Goal: Task Accomplishment & Management: Use online tool/utility

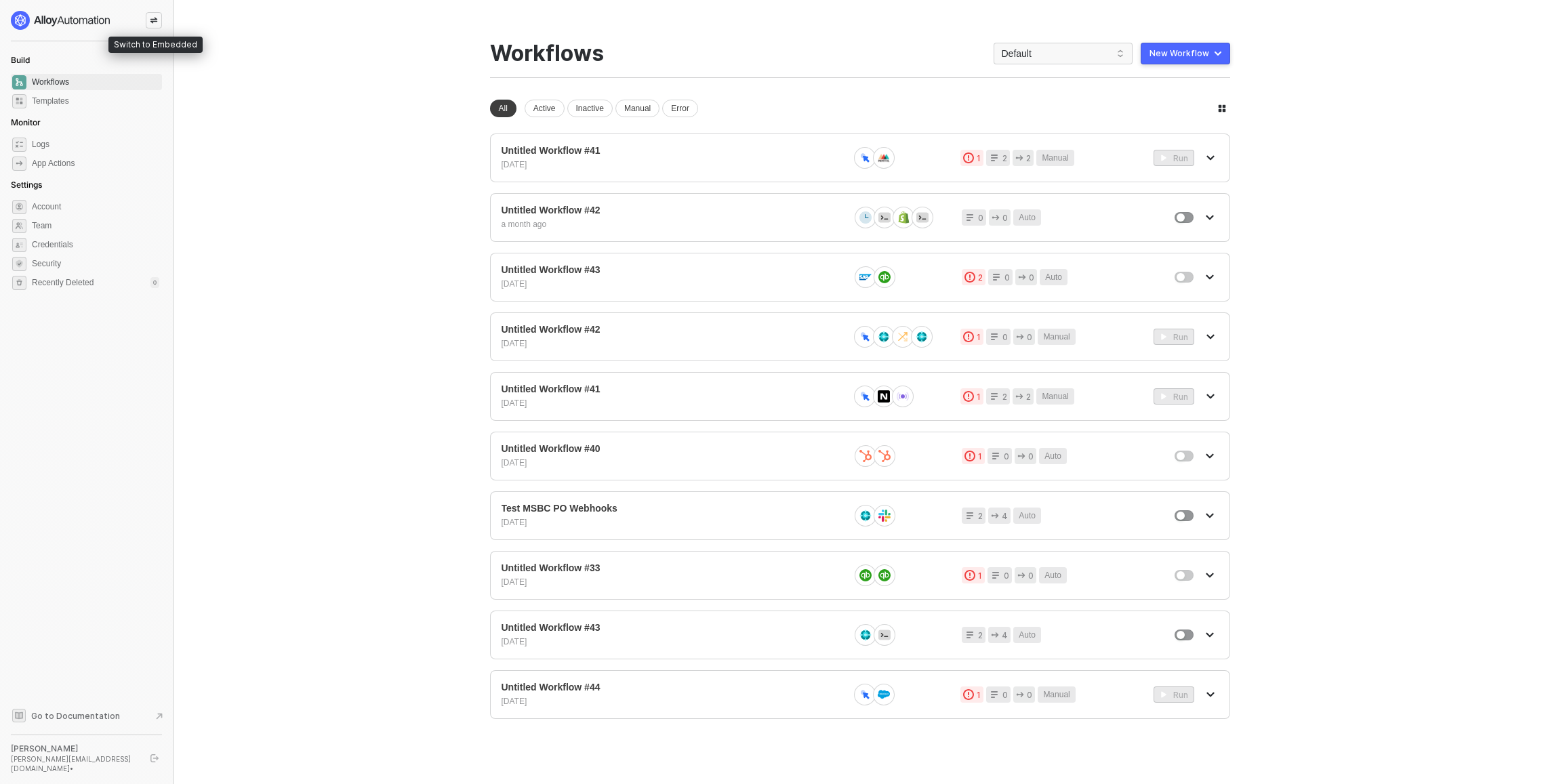
click at [150, 15] on div at bounding box center [154, 20] width 16 height 16
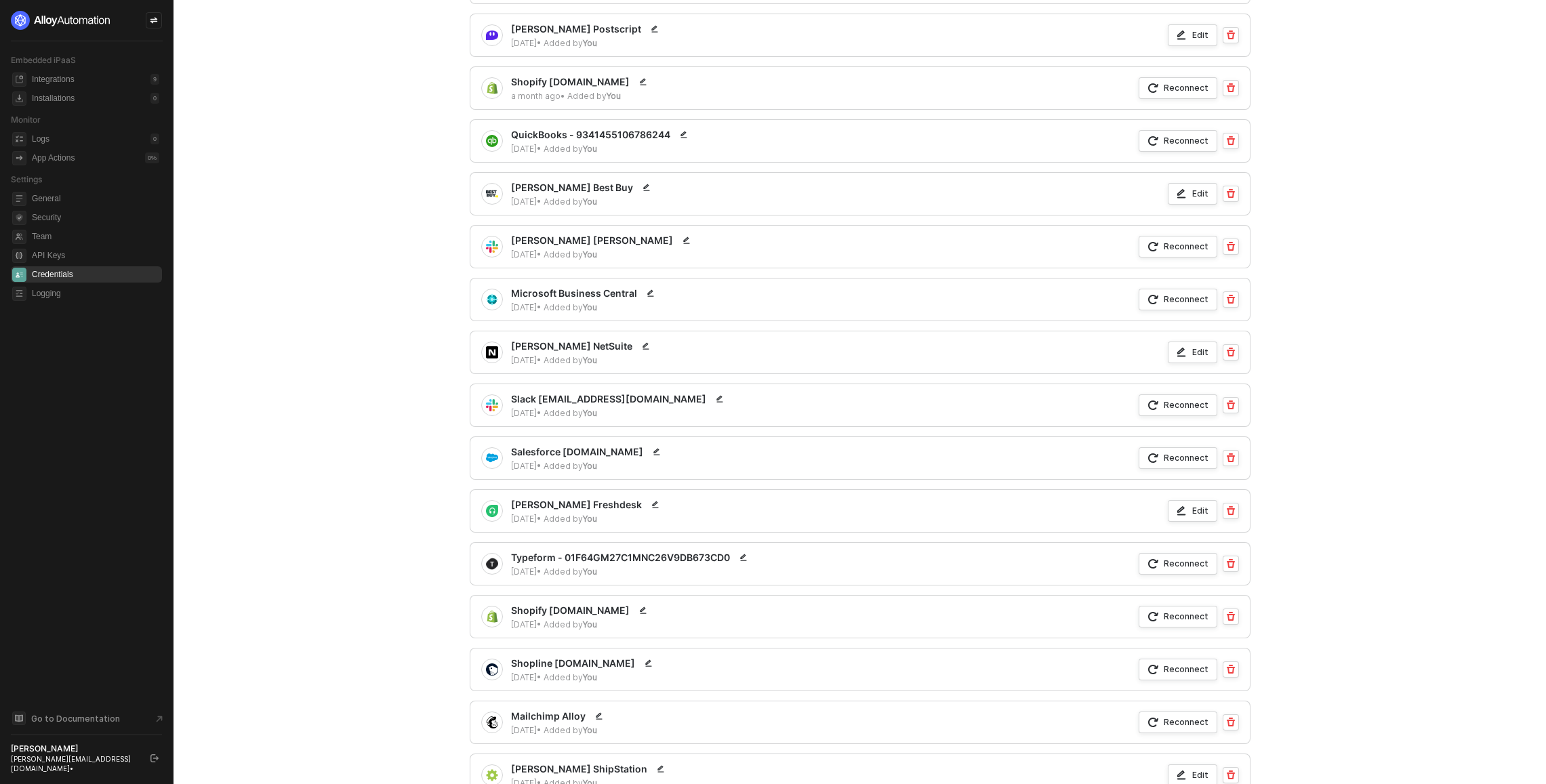
scroll to position [57, 0]
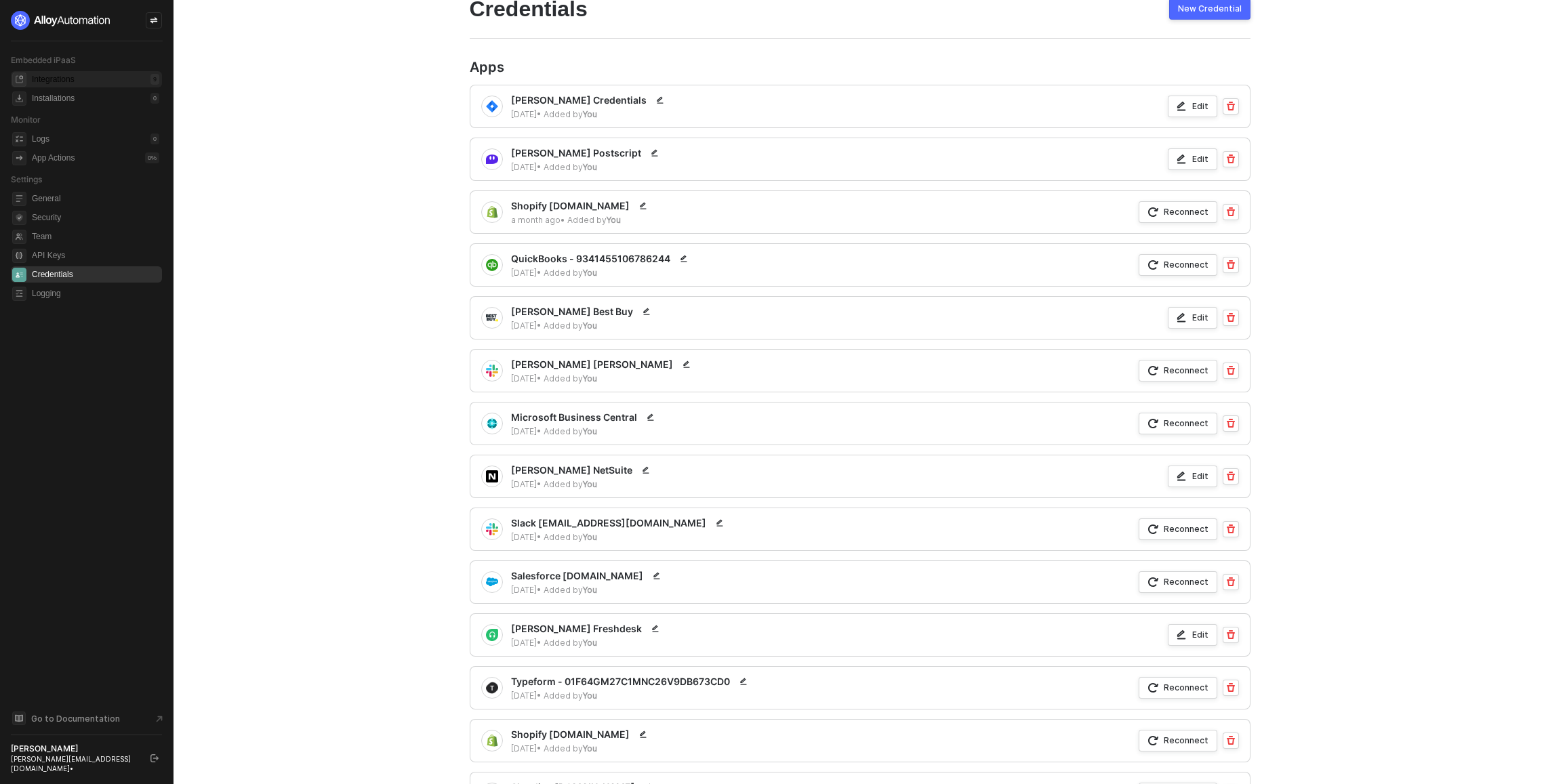
click at [75, 81] on div "Integrations" at bounding box center [53, 79] width 43 height 11
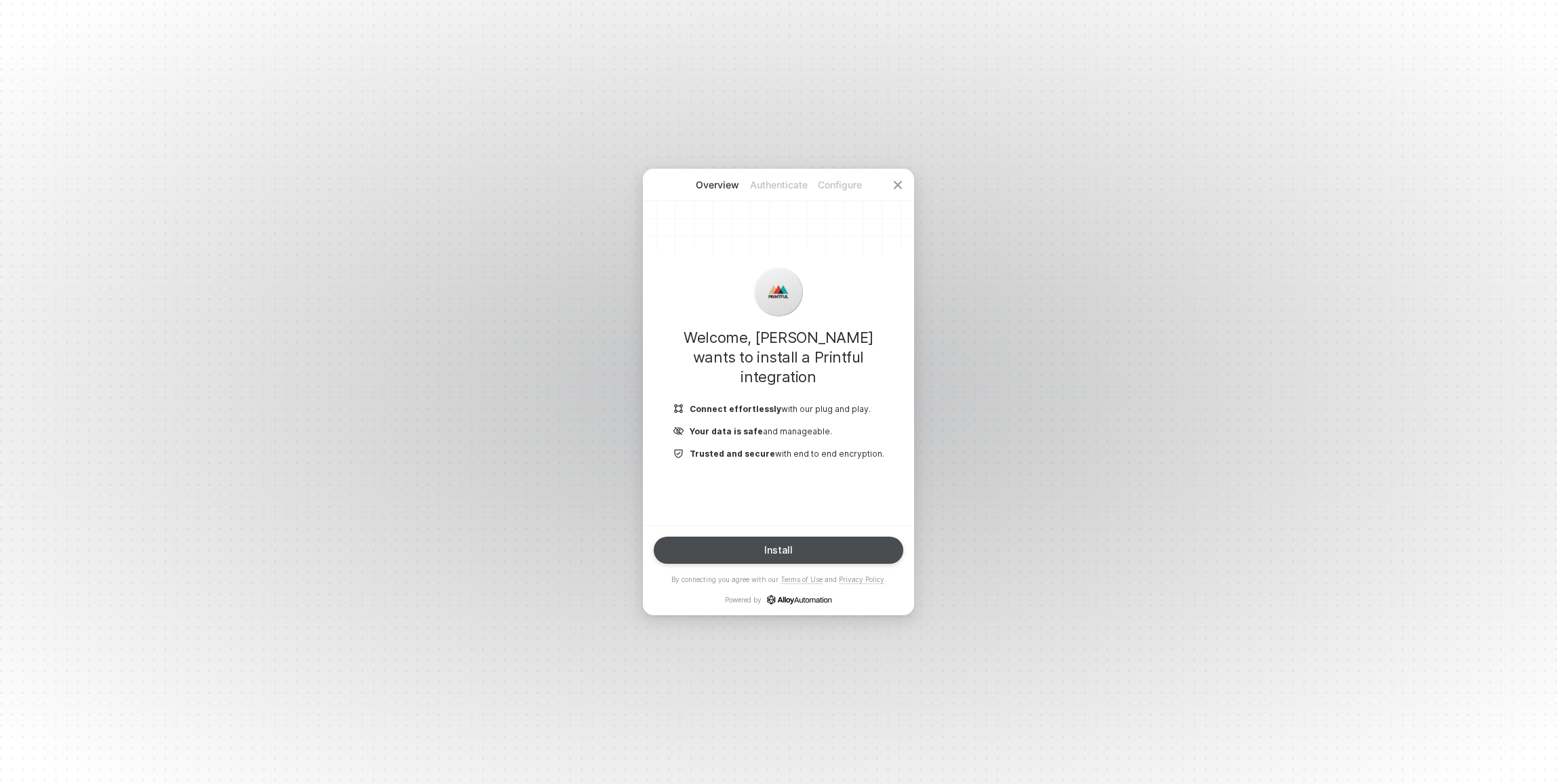
click at [818, 551] on button "Install" at bounding box center [778, 549] width 249 height 27
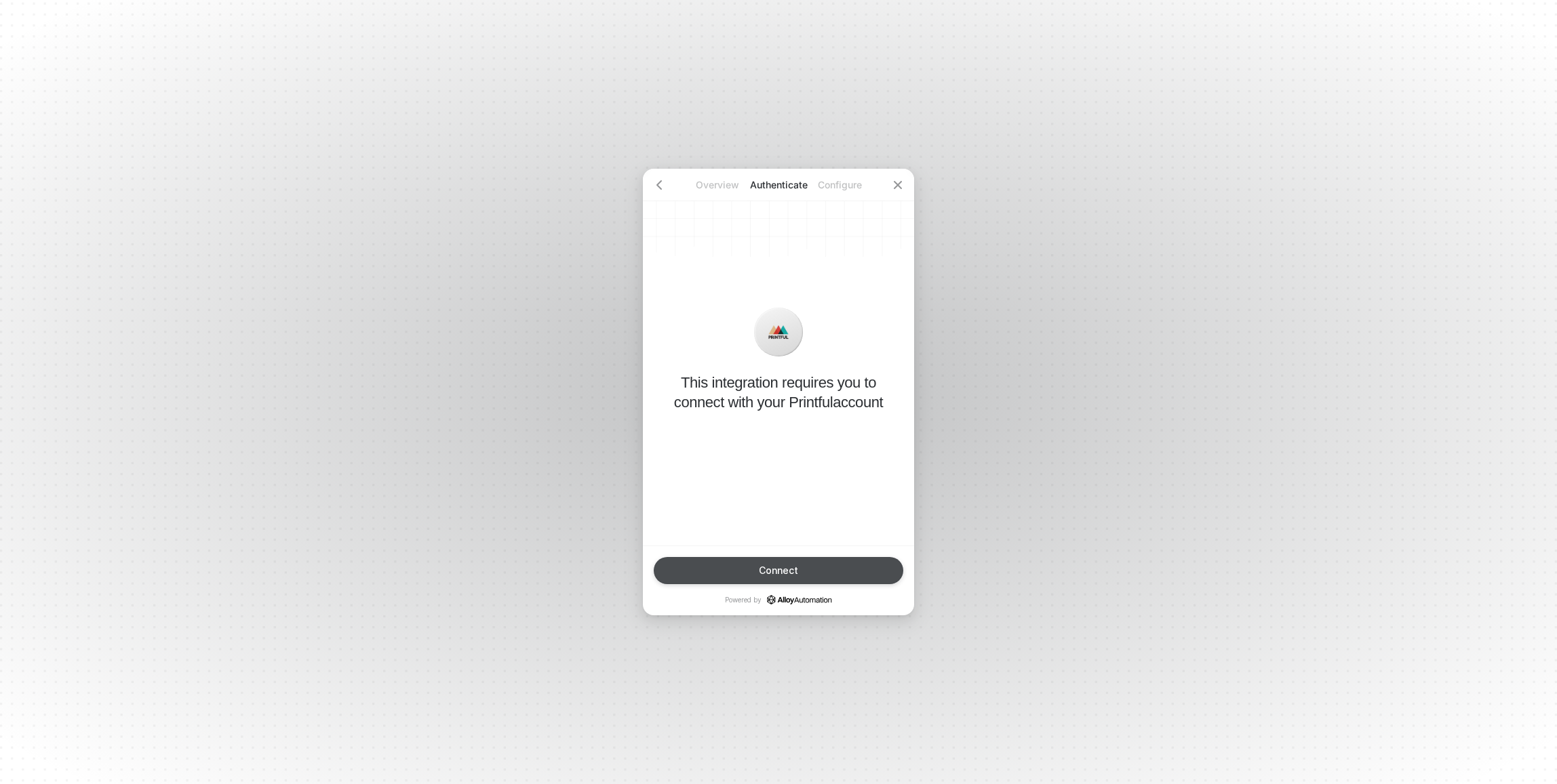
click at [819, 567] on button "Connect" at bounding box center [778, 570] width 249 height 27
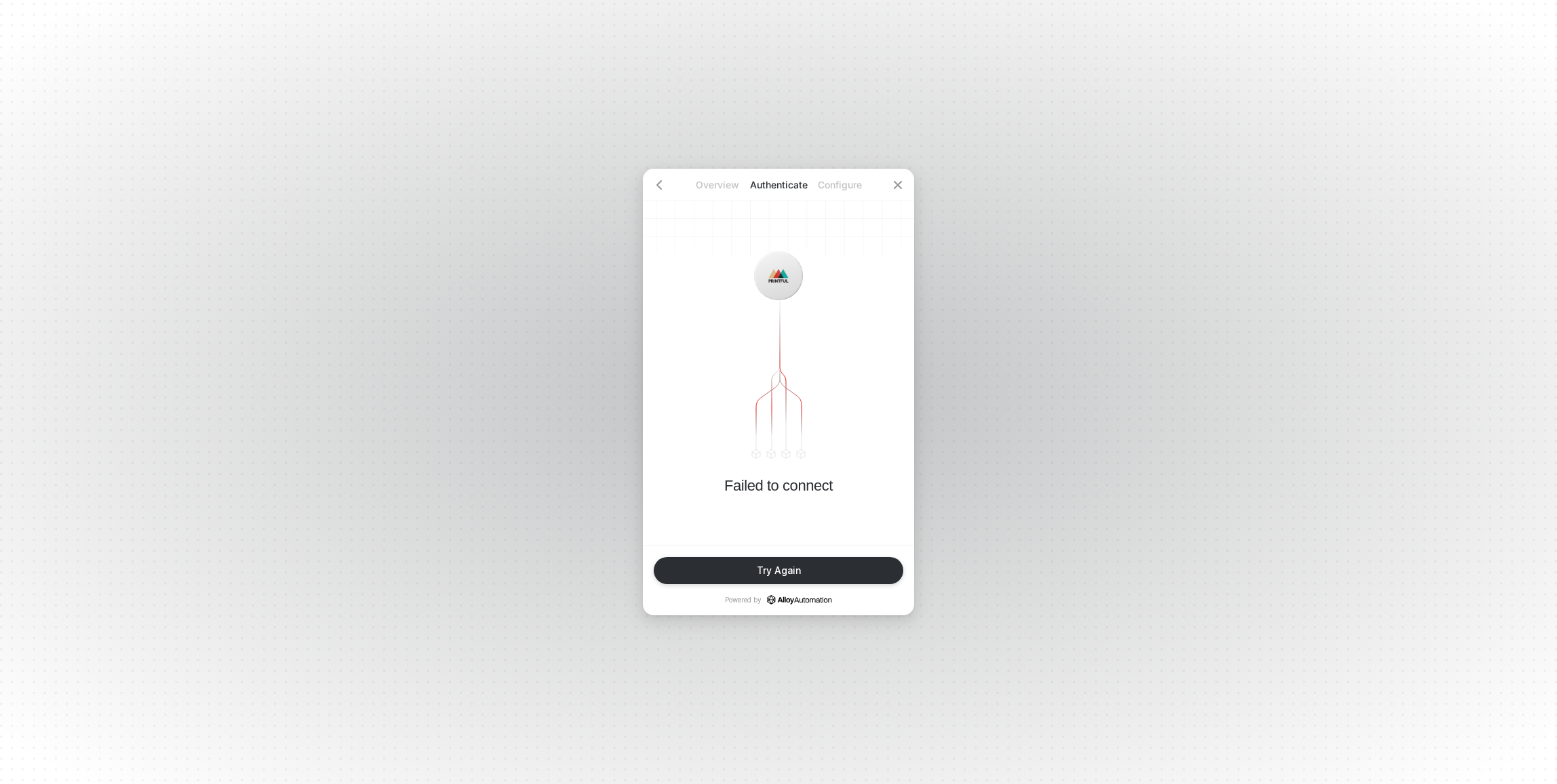
click at [1156, 468] on div "Overview Authenticate Configure Failed to connect Try Again Powered by" at bounding box center [778, 392] width 1557 height 784
